Goal: Information Seeking & Learning: Learn about a topic

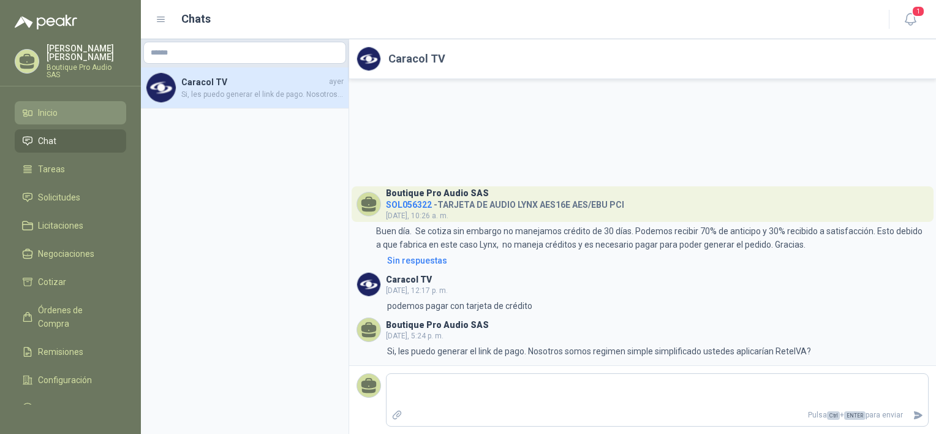
click at [63, 107] on li "Inicio" at bounding box center [70, 112] width 97 height 13
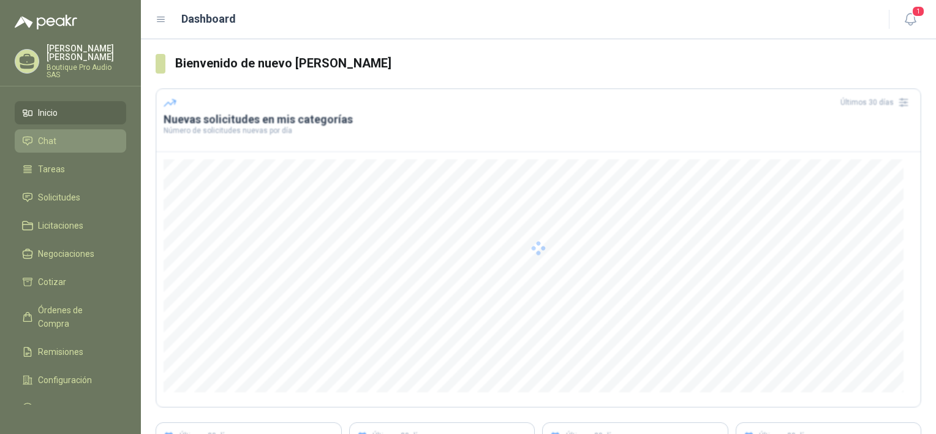
click at [50, 134] on span "Chat" at bounding box center [47, 140] width 18 height 13
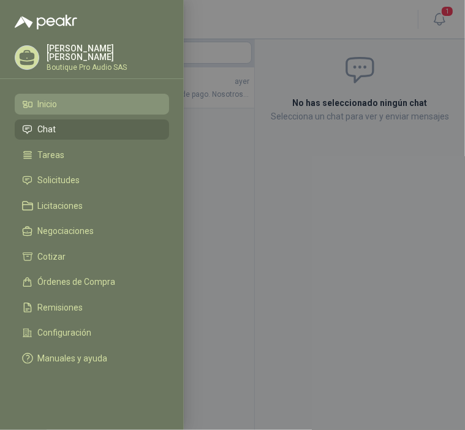
click at [50, 107] on link "Inicio" at bounding box center [92, 104] width 154 height 21
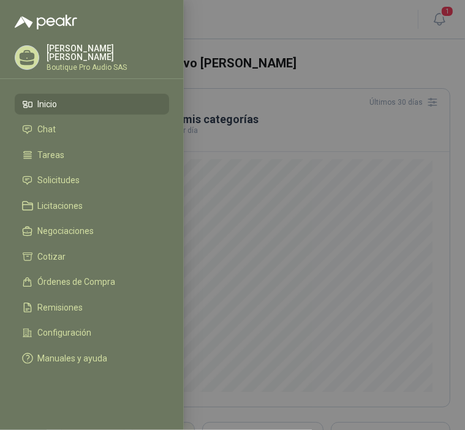
click at [324, 23] on div at bounding box center [232, 215] width 465 height 430
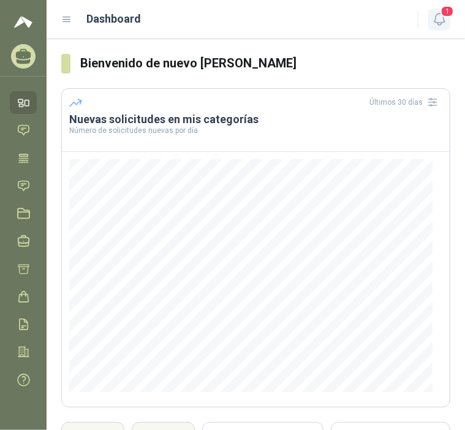
click at [440, 21] on icon "button" at bounding box center [439, 19] width 15 height 15
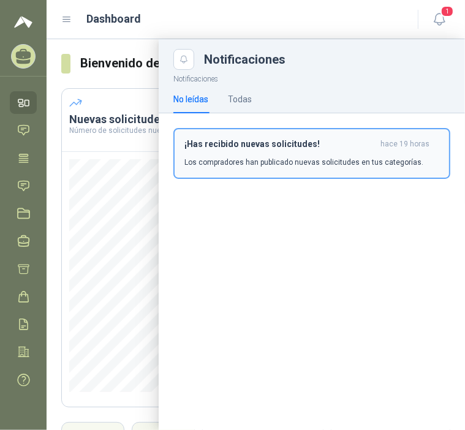
click at [316, 157] on p "Los compradores han publicado nuevas solicitudes en tus categorías." at bounding box center [303, 162] width 239 height 11
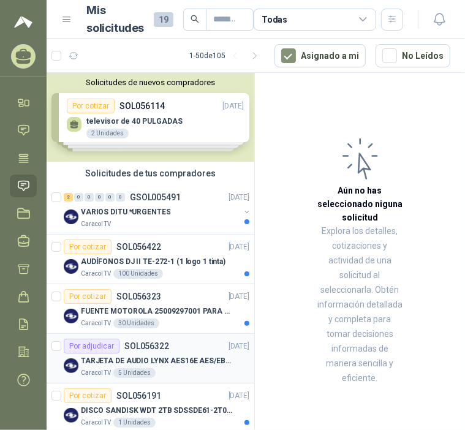
click at [189, 351] on div "Por adjudicar SOL056322 [DATE]" at bounding box center [157, 346] width 186 height 15
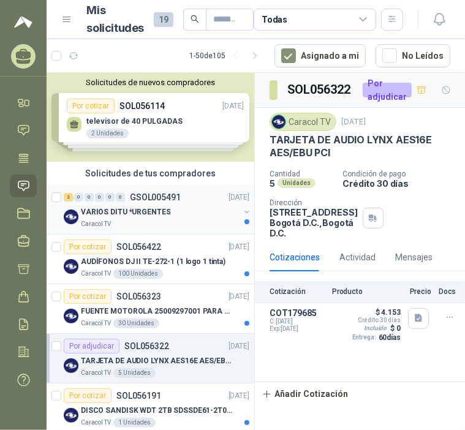
click at [179, 205] on div "VARIOS DITU *URGENTES" at bounding box center [160, 212] width 159 height 15
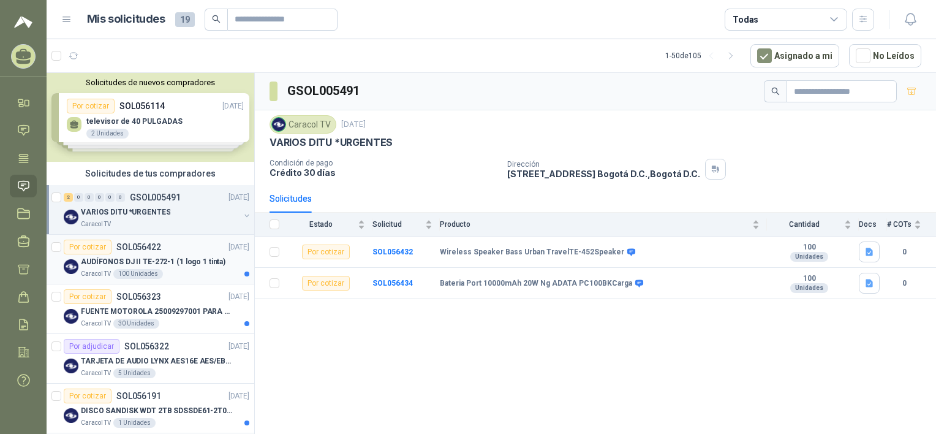
click at [167, 256] on p "AUDÍFONOS DJ II TE-272-1 (1 logo 1 tinta)" at bounding box center [153, 262] width 145 height 12
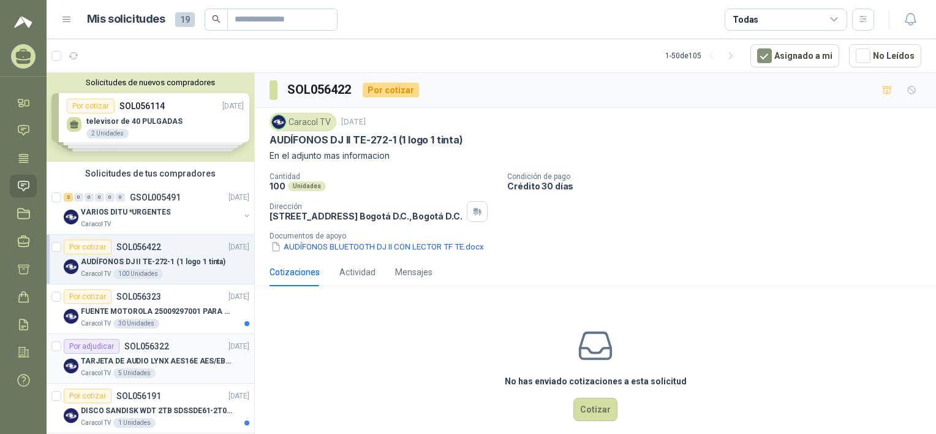
click at [171, 354] on div "TARJETA DE AUDIO LYNX AES16E AES/EBU PCI" at bounding box center [165, 361] width 168 height 15
